Goal: Transaction & Acquisition: Purchase product/service

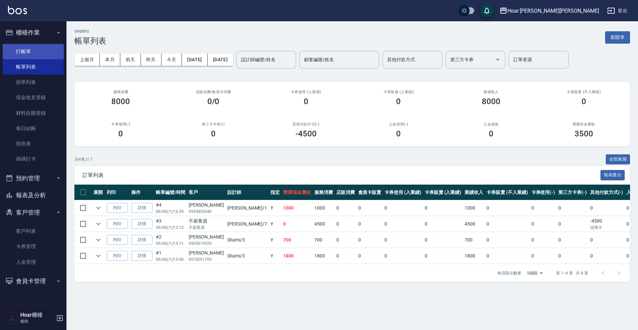
click at [32, 51] on link "打帳單" at bounding box center [33, 51] width 61 height 15
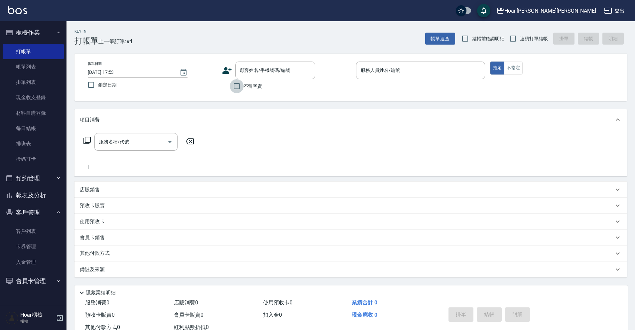
drag, startPoint x: 240, startPoint y: 84, endPoint x: 251, endPoint y: 83, distance: 11.0
click at [240, 85] on input "不留客資" at bounding box center [237, 86] width 14 height 14
checkbox input "true"
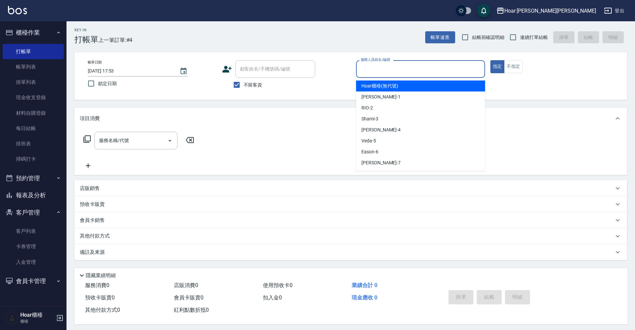
click at [437, 64] on input "服務人員姓名/編號" at bounding box center [420, 69] width 123 height 12
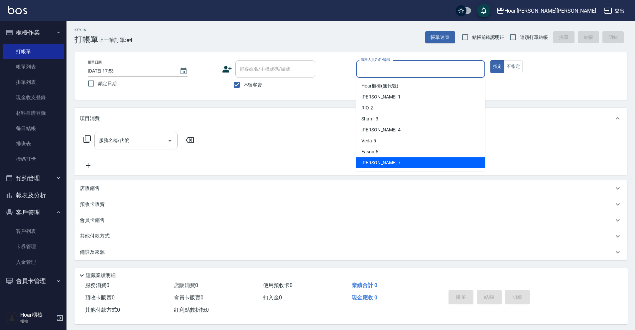
click at [400, 160] on div "[PERSON_NAME] -7" at bounding box center [420, 162] width 129 height 11
type input "[PERSON_NAME]-7"
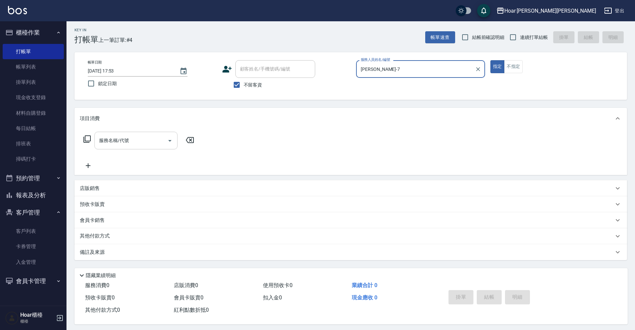
click at [168, 141] on icon "Open" at bounding box center [170, 141] width 8 height 8
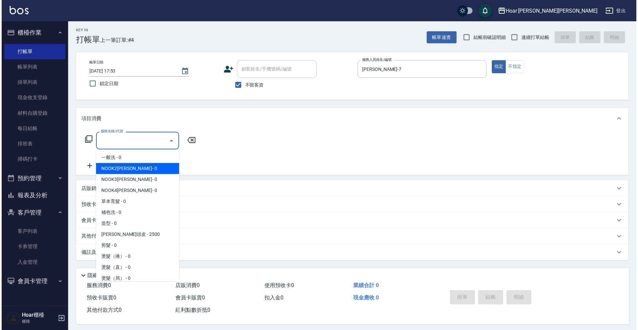
scroll to position [0, 0]
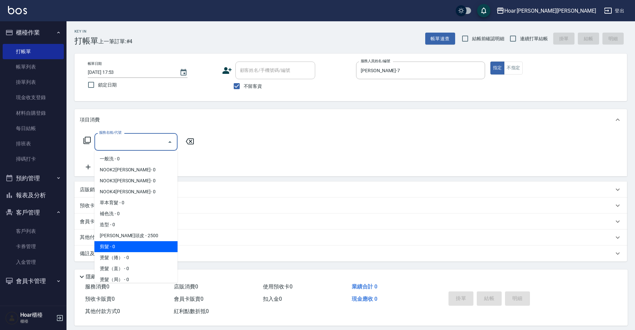
drag, startPoint x: 124, startPoint y: 245, endPoint x: 125, endPoint y: 236, distance: 9.4
click at [124, 245] on span "剪髮 - 0" at bounding box center [135, 246] width 83 height 11
type input "剪髮(201)"
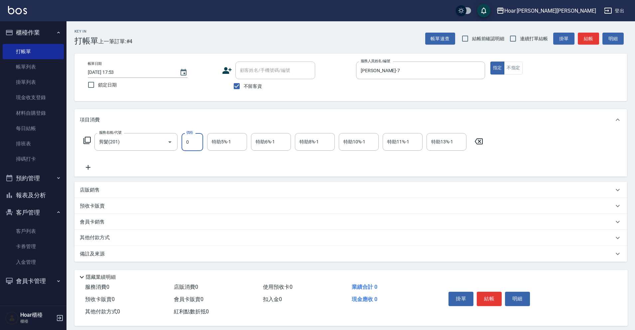
drag, startPoint x: 195, startPoint y: 149, endPoint x: 184, endPoint y: 143, distance: 12.6
click at [196, 149] on input "0" at bounding box center [193, 142] width 22 height 18
type input "800"
click at [489, 298] on button "結帳" at bounding box center [489, 299] width 25 height 14
